Goal: Task Accomplishment & Management: Manage account settings

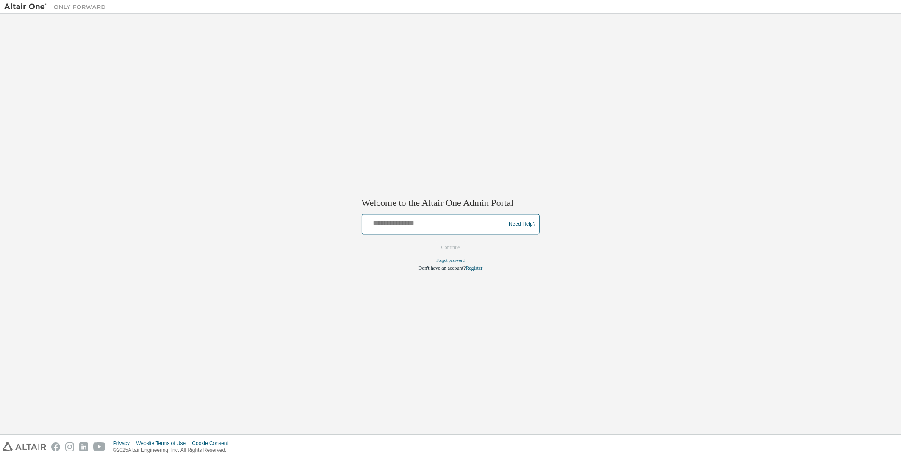
click at [422, 220] on input "text" at bounding box center [435, 222] width 139 height 12
type input "**********"
click at [459, 251] on button "Continue" at bounding box center [451, 247] width 36 height 13
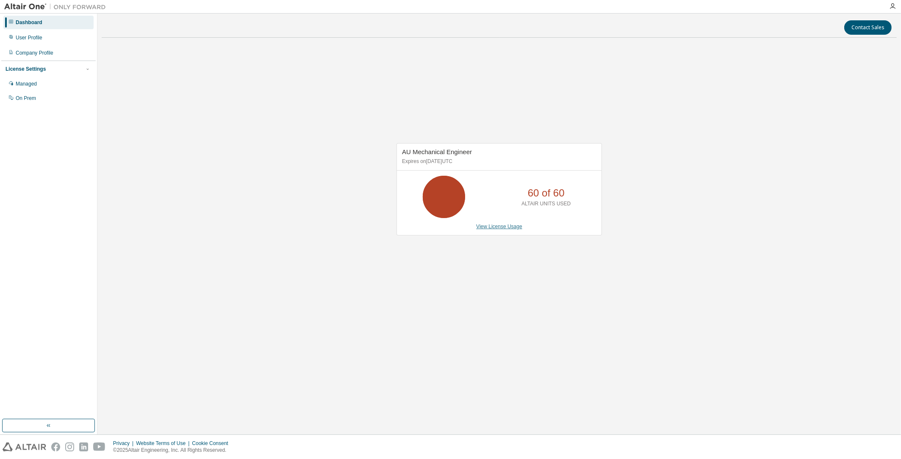
click at [507, 228] on link "View License Usage" at bounding box center [499, 227] width 46 height 6
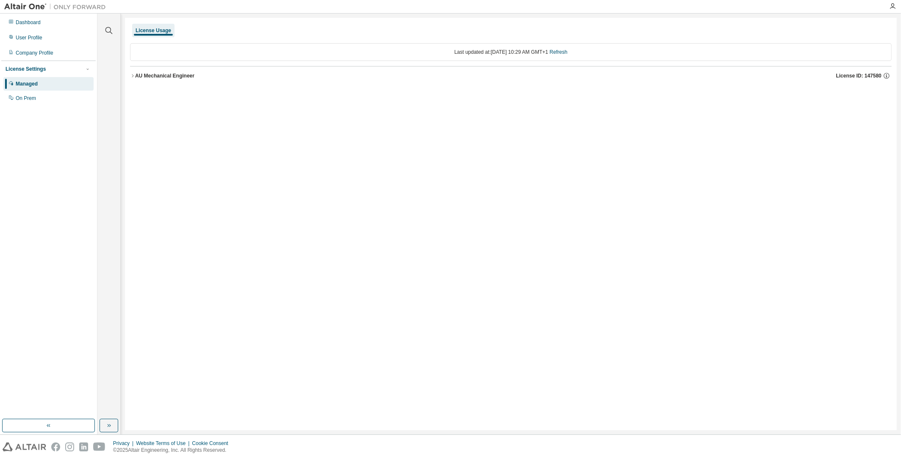
click at [136, 76] on div "AU Mechanical Engineer" at bounding box center [164, 75] width 59 height 7
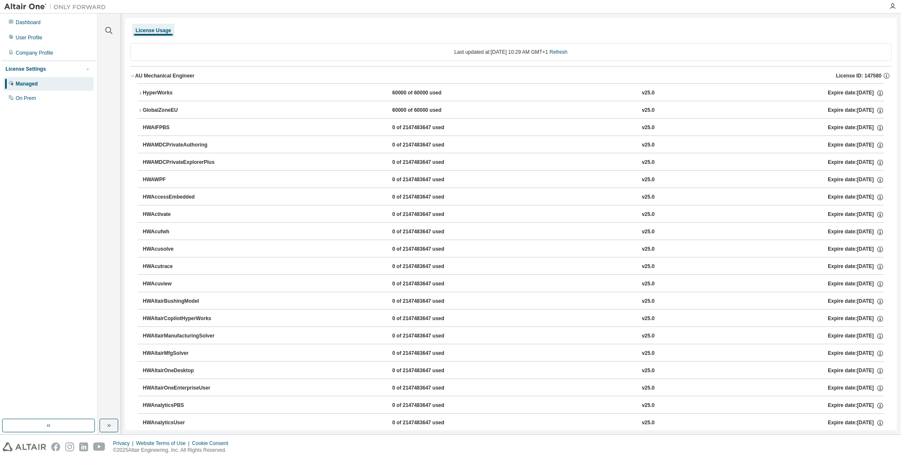
click at [141, 91] on icon "button" at bounding box center [140, 93] width 5 height 5
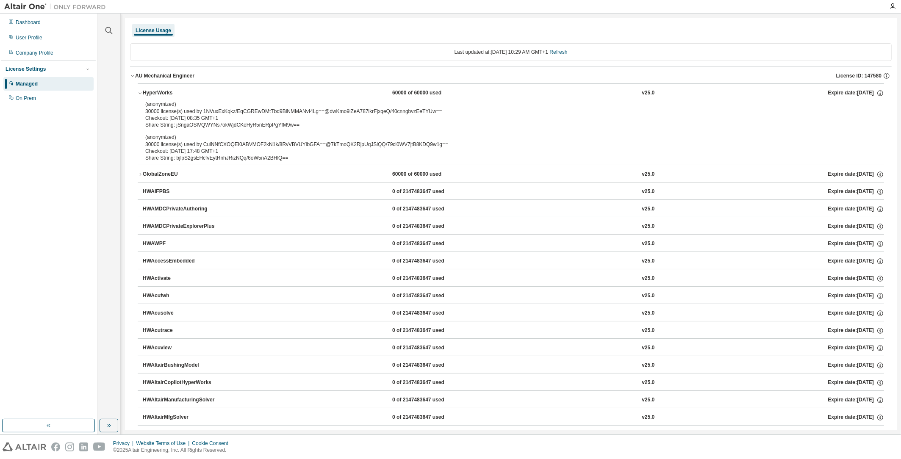
click at [142, 92] on icon "button" at bounding box center [140, 93] width 5 height 5
